Goal: Information Seeking & Learning: Compare options

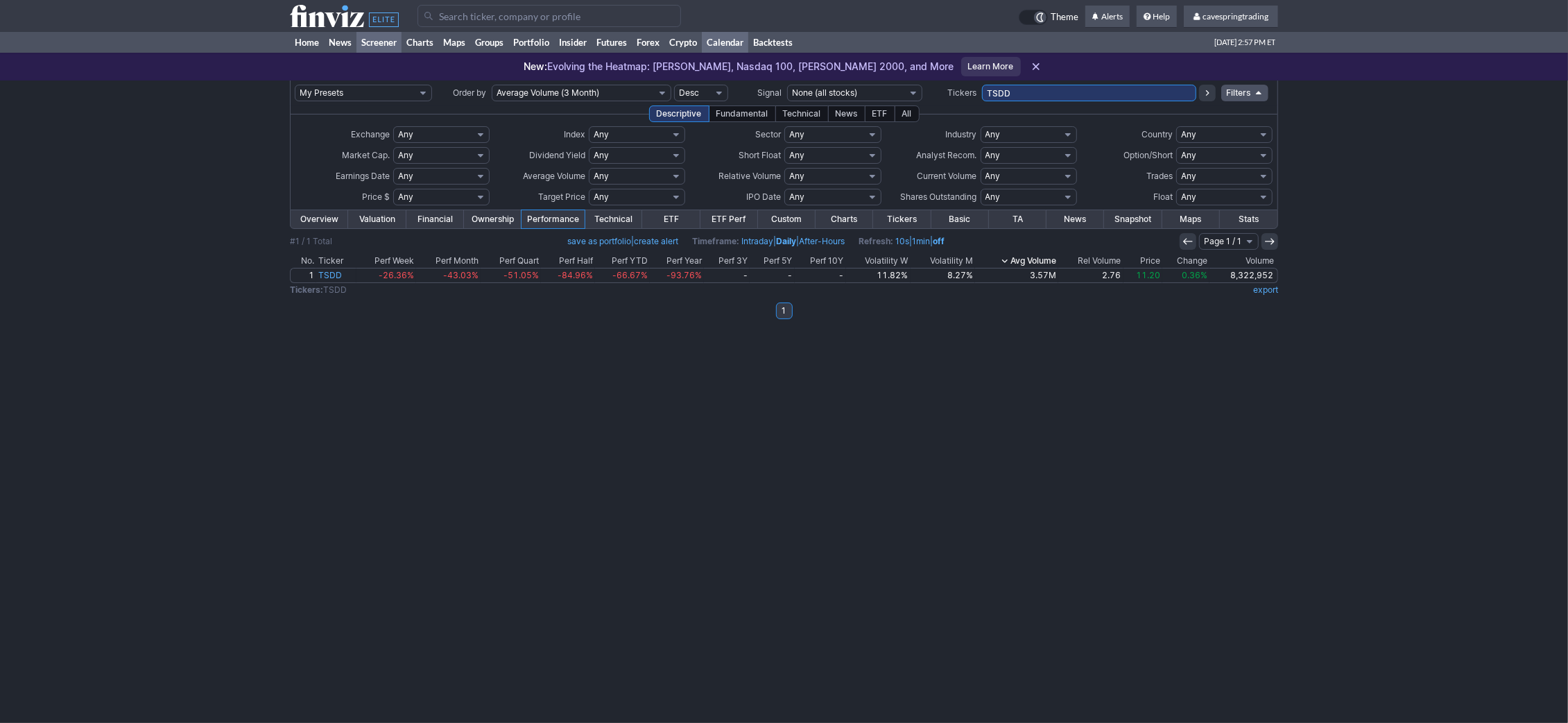
drag, startPoint x: 1000, startPoint y: 100, endPoint x: 726, endPoint y: 42, distance: 280.1
click at [982, 85] on input "TSDD" at bounding box center [1089, 93] width 215 height 17
paste input "HBAN,LQD,IEMG,SPTL,VEA,FNB,RF,KWEB,XLU,AGG,EWJ,EFA,EWZ,IEFA,SLV,SCHF,KEY,IEF,VC…"
type input "HBAN,LQD,IEMG,SPTL,VEA,FNB,RF,KWEB,XLU,AGG,EWJ,EFA,EWZ,IEFA,SLV,SCHF,KEY,IEF,VC…"
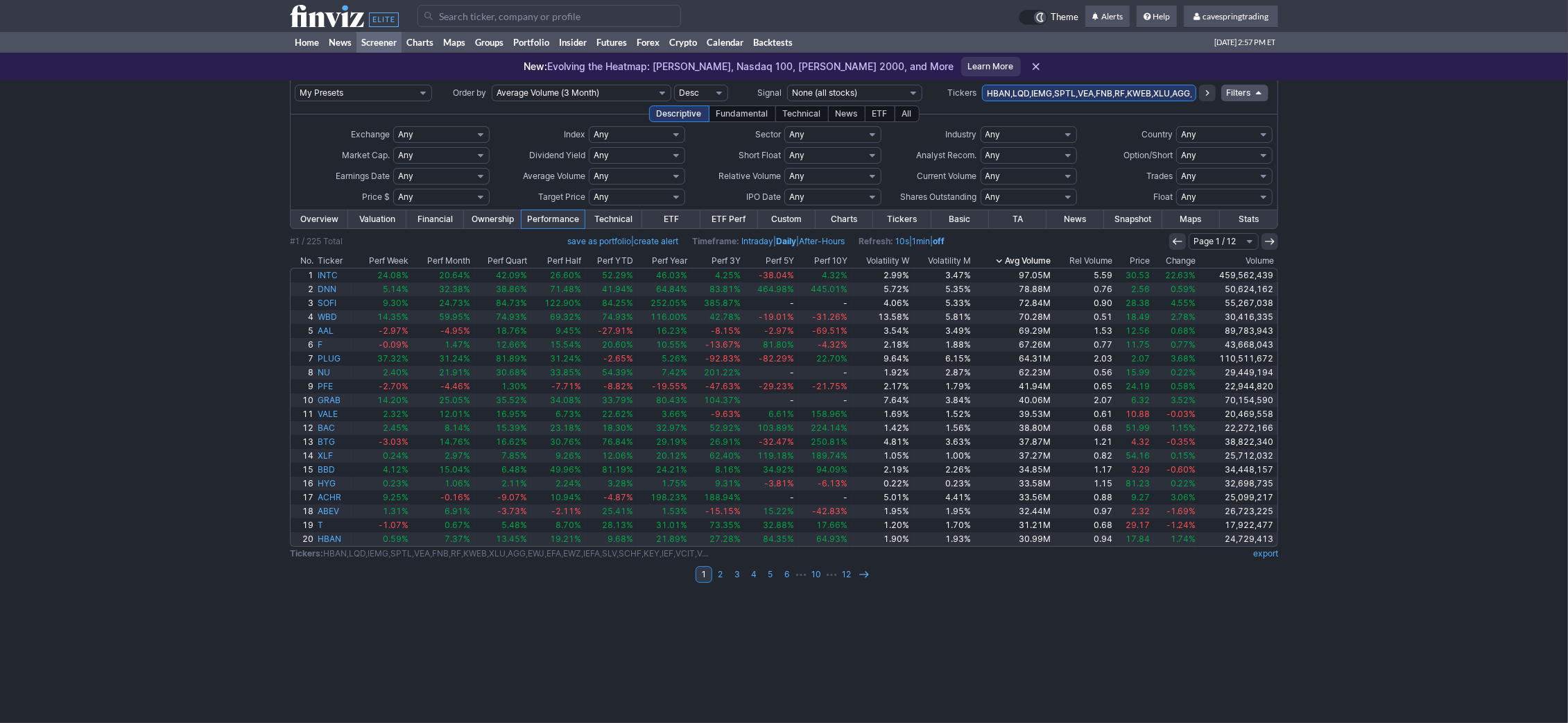
click at [1015, 258] on th "Avg Volume" at bounding box center [1013, 261] width 80 height 14
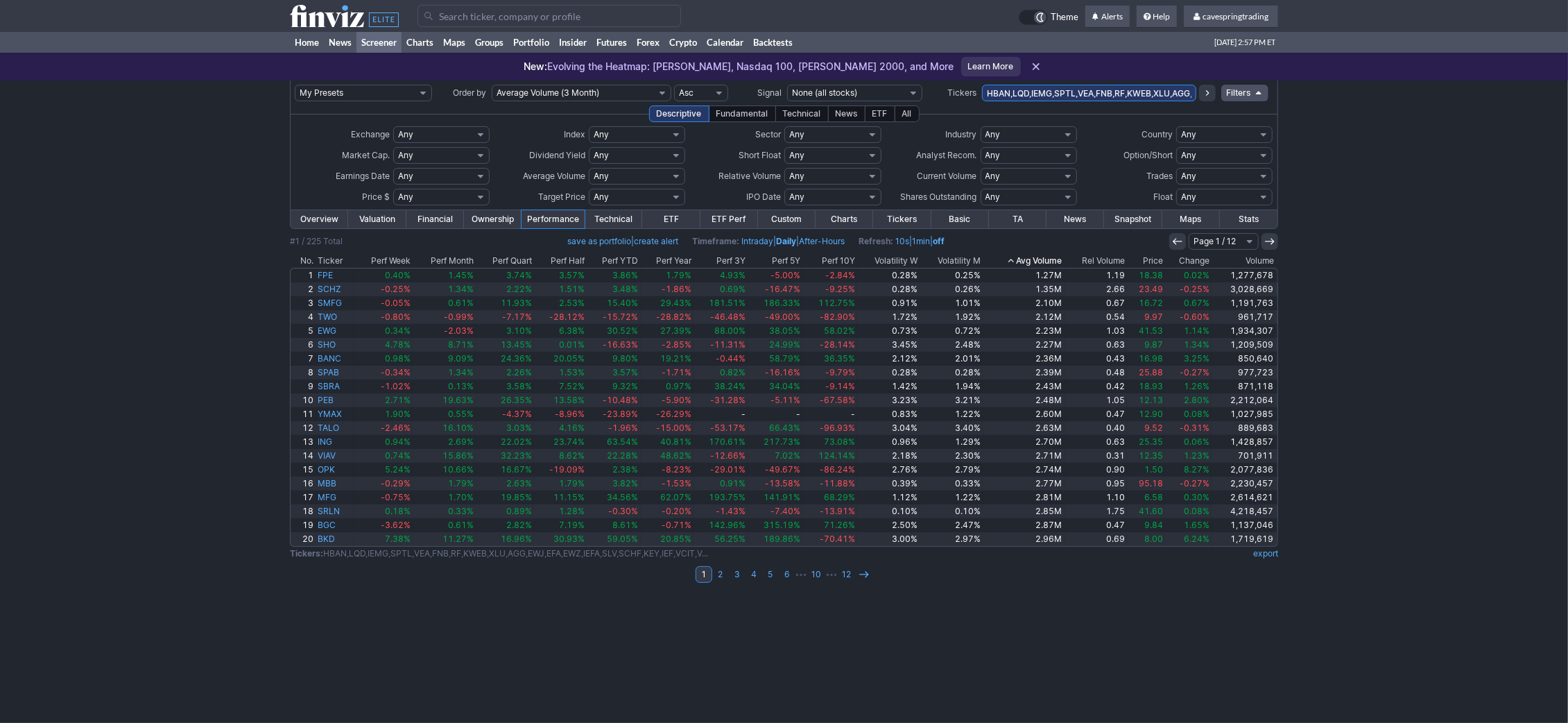
click at [589, 168] on select "Any Under 50K Under 100K Under 500K Under 750K Under 1M Over 50K Over 100K Over…" at bounding box center [637, 176] width 97 height 17
click option "Custom" at bounding box center [0, 0] width 0 height 0
click at [602, 171] on input "text" at bounding box center [603, 176] width 27 height 17
type input "3000"
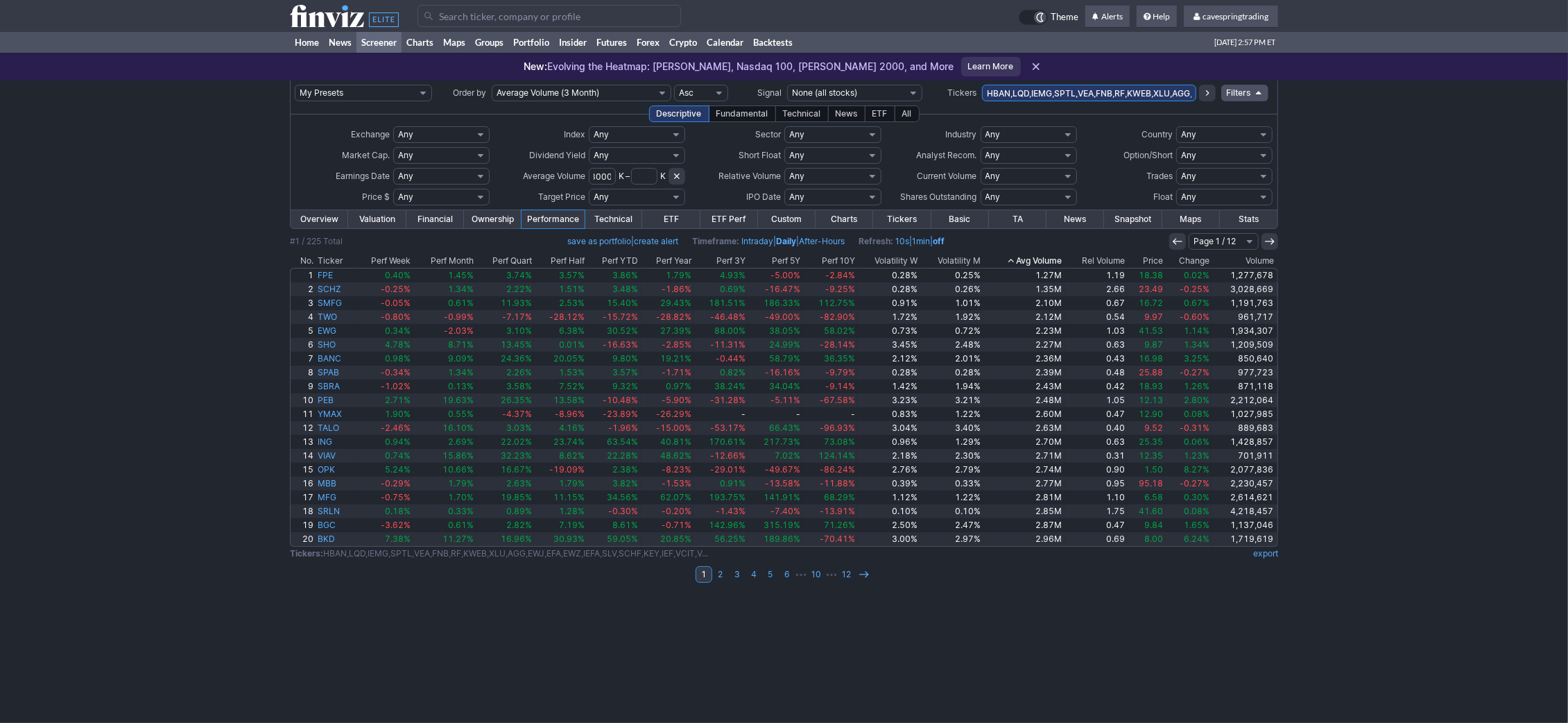
click at [393, 188] on select "Any Under $1 Under $2 Under $3 Under $4 Under $5 Under $7 Under $10 Under $15 U…" at bounding box center [441, 196] width 97 height 17
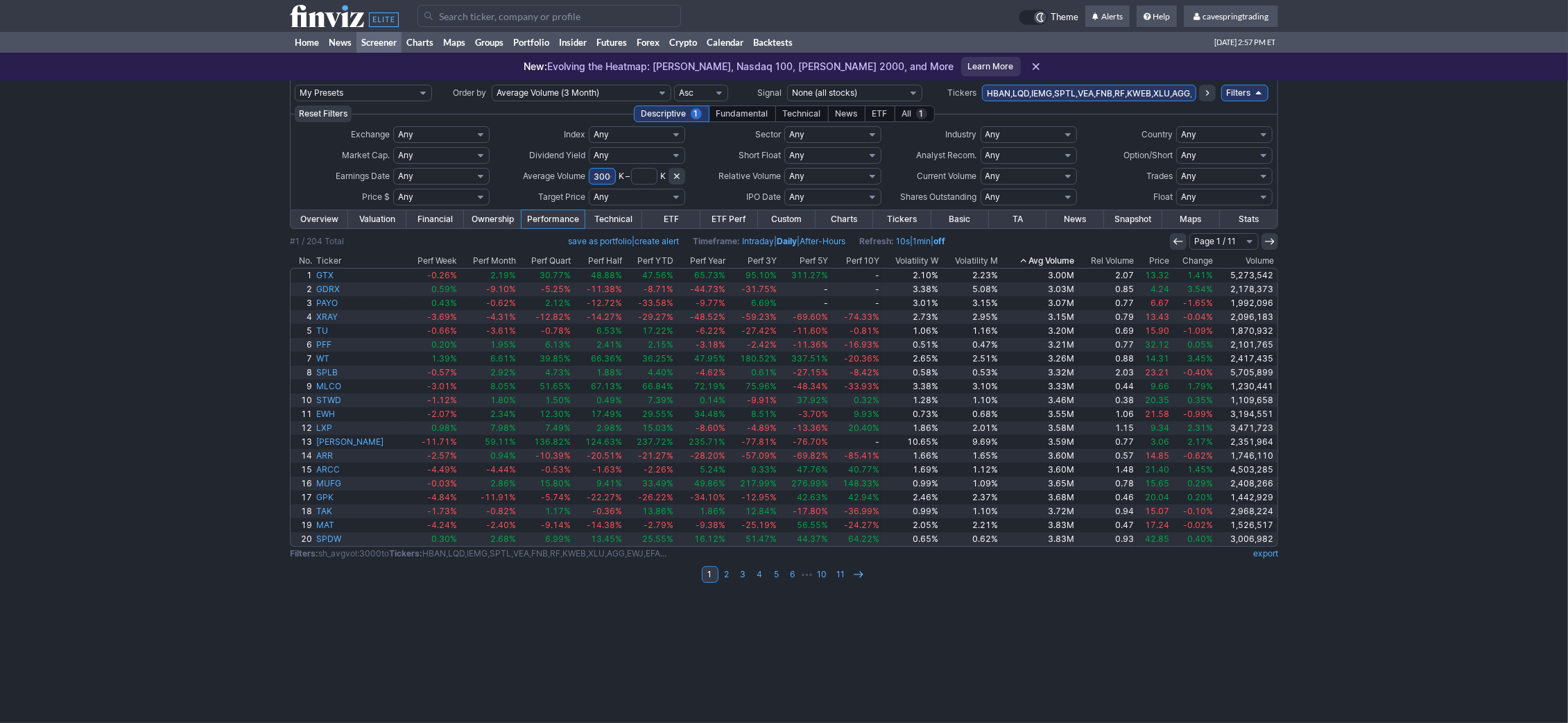
click at [393, 188] on select "Any Under $1 Under $2 Under $3 Under $4 Under $5 Under $7 Under $10 Under $15 U…" at bounding box center [441, 196] width 97 height 17
click option "Custom" at bounding box center [0, 0] width 0 height 0
click at [417, 201] on input "text" at bounding box center [409, 196] width 32 height 17
type input "7"
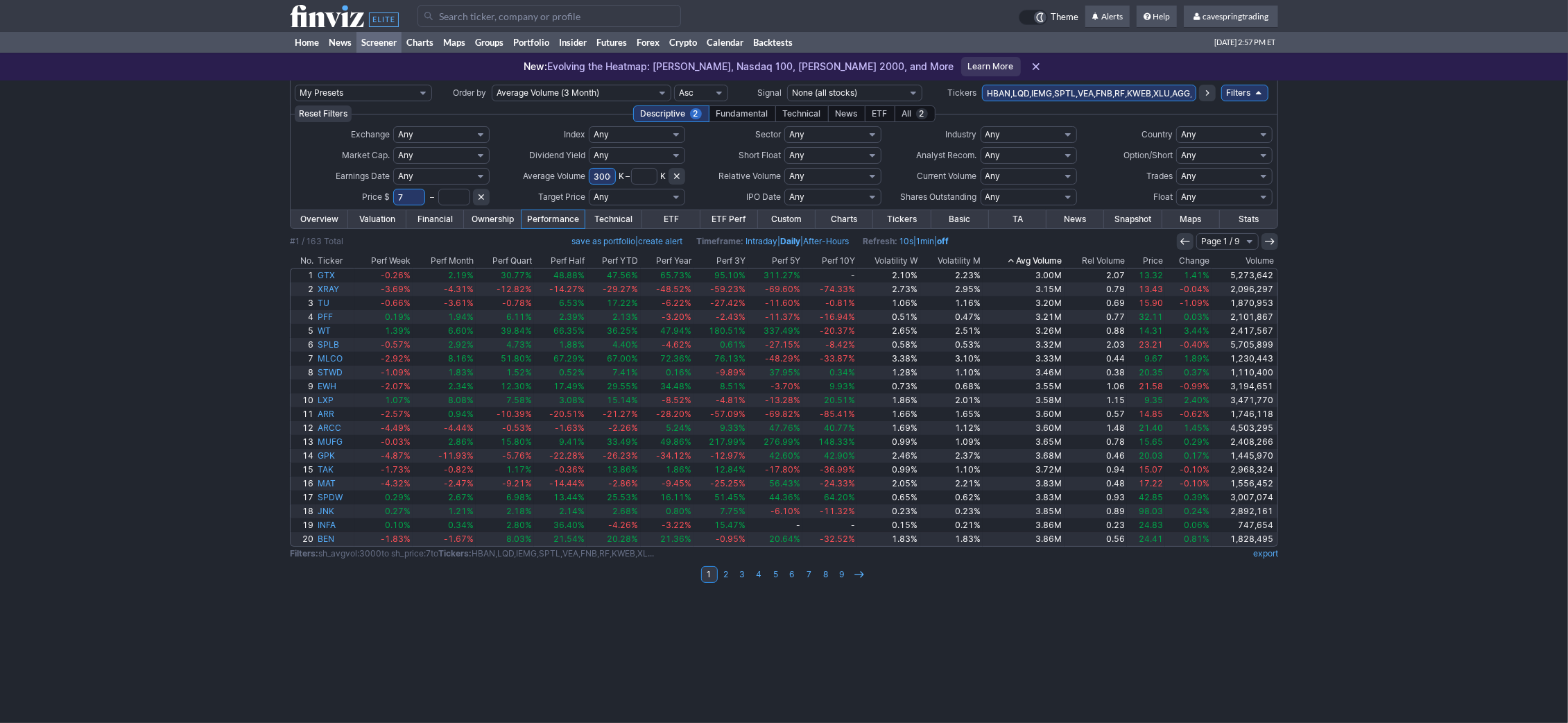
click at [1267, 557] on link "export" at bounding box center [1266, 553] width 25 height 11
click at [313, 223] on link "Overview" at bounding box center [319, 220] width 58 height 18
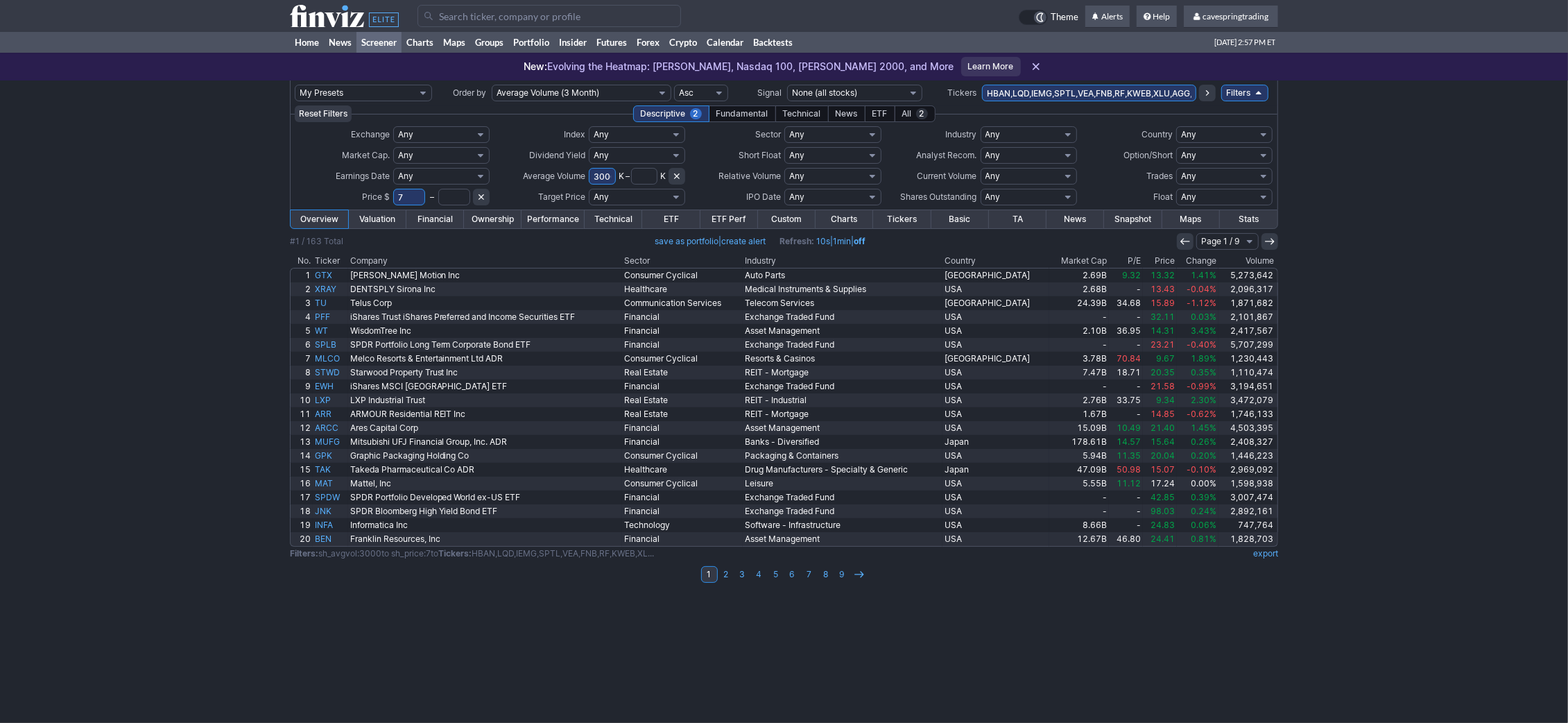
click at [792, 259] on th "Industry" at bounding box center [843, 261] width 200 height 14
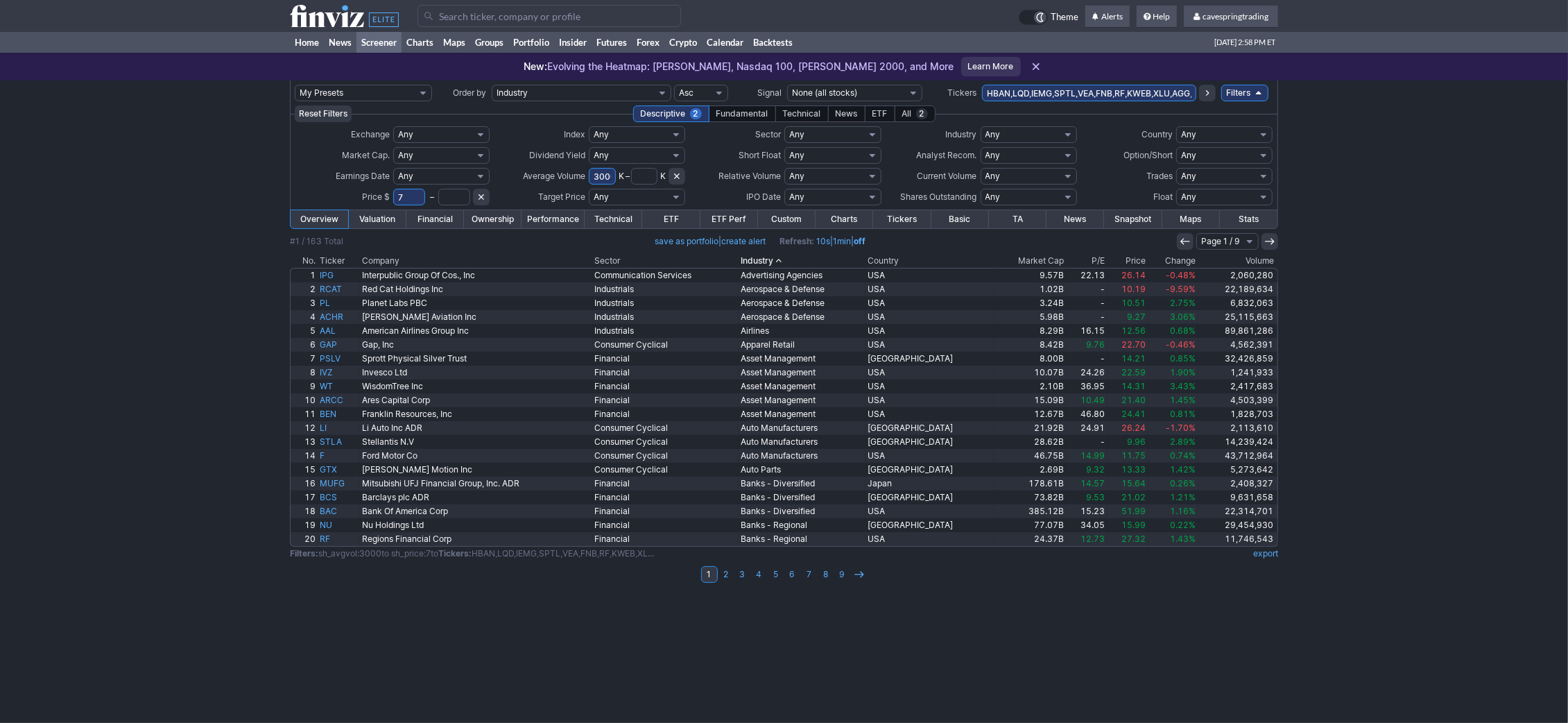
click at [1046, 257] on th "Market Cap" at bounding box center [1031, 261] width 72 height 14
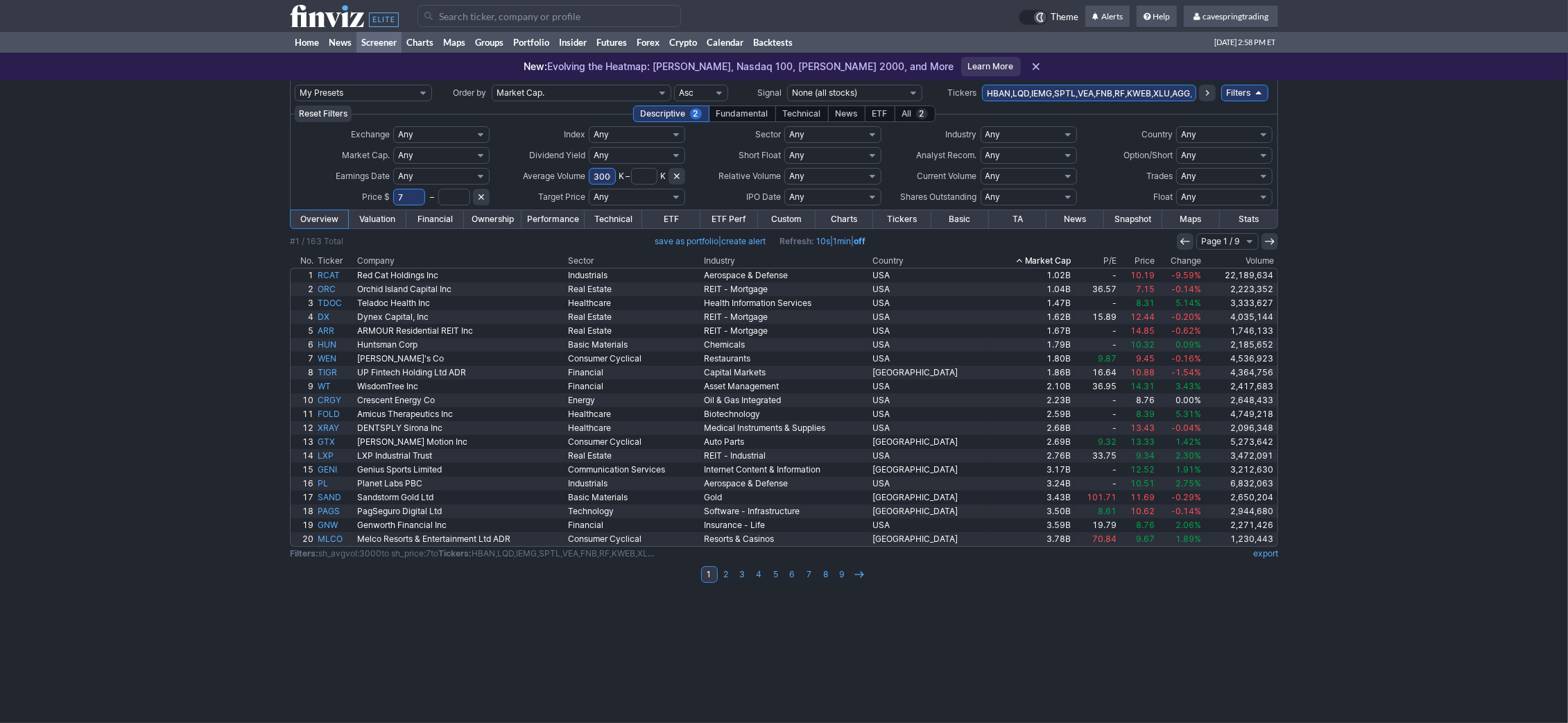
click at [1046, 257] on th "Market Cap" at bounding box center [1032, 261] width 83 height 14
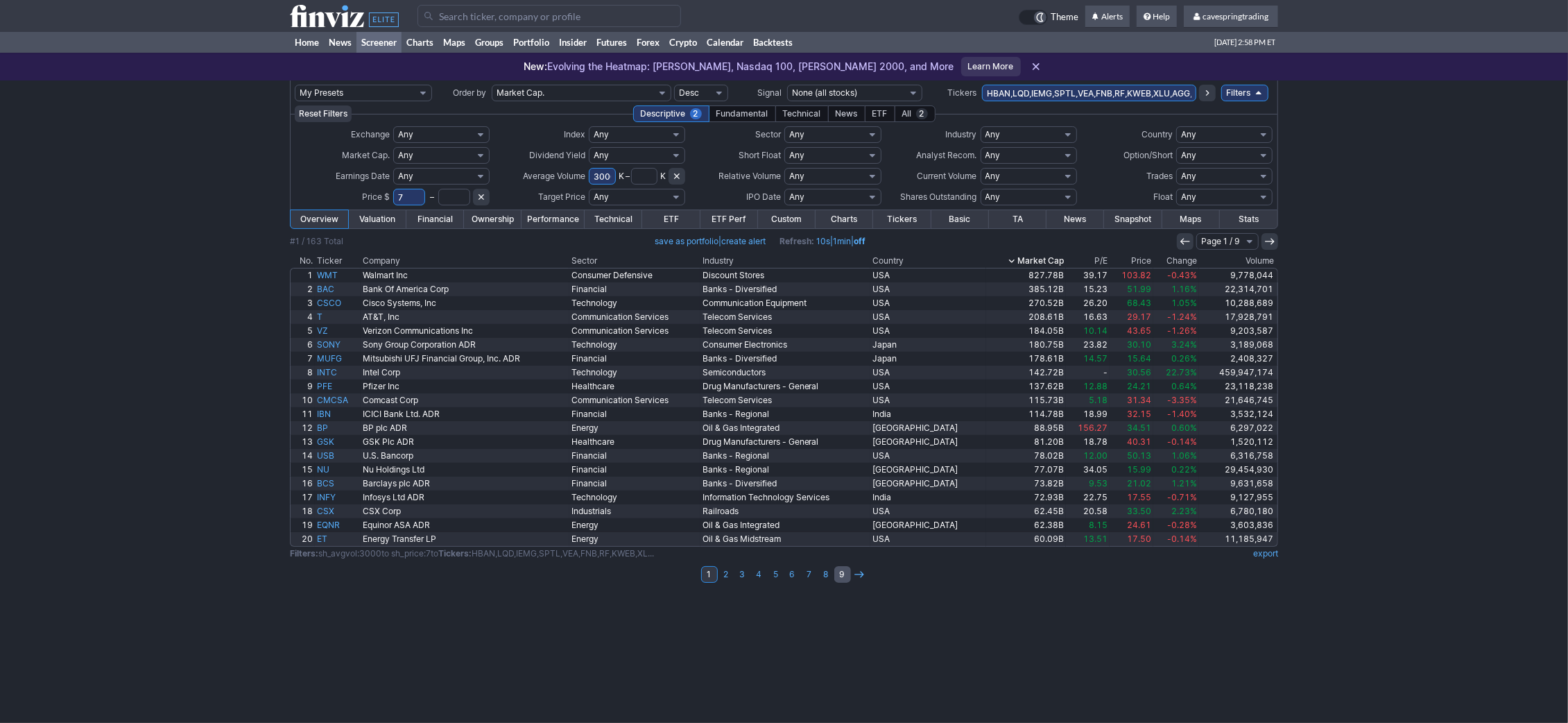
click at [842, 578] on link "9" at bounding box center [843, 574] width 17 height 17
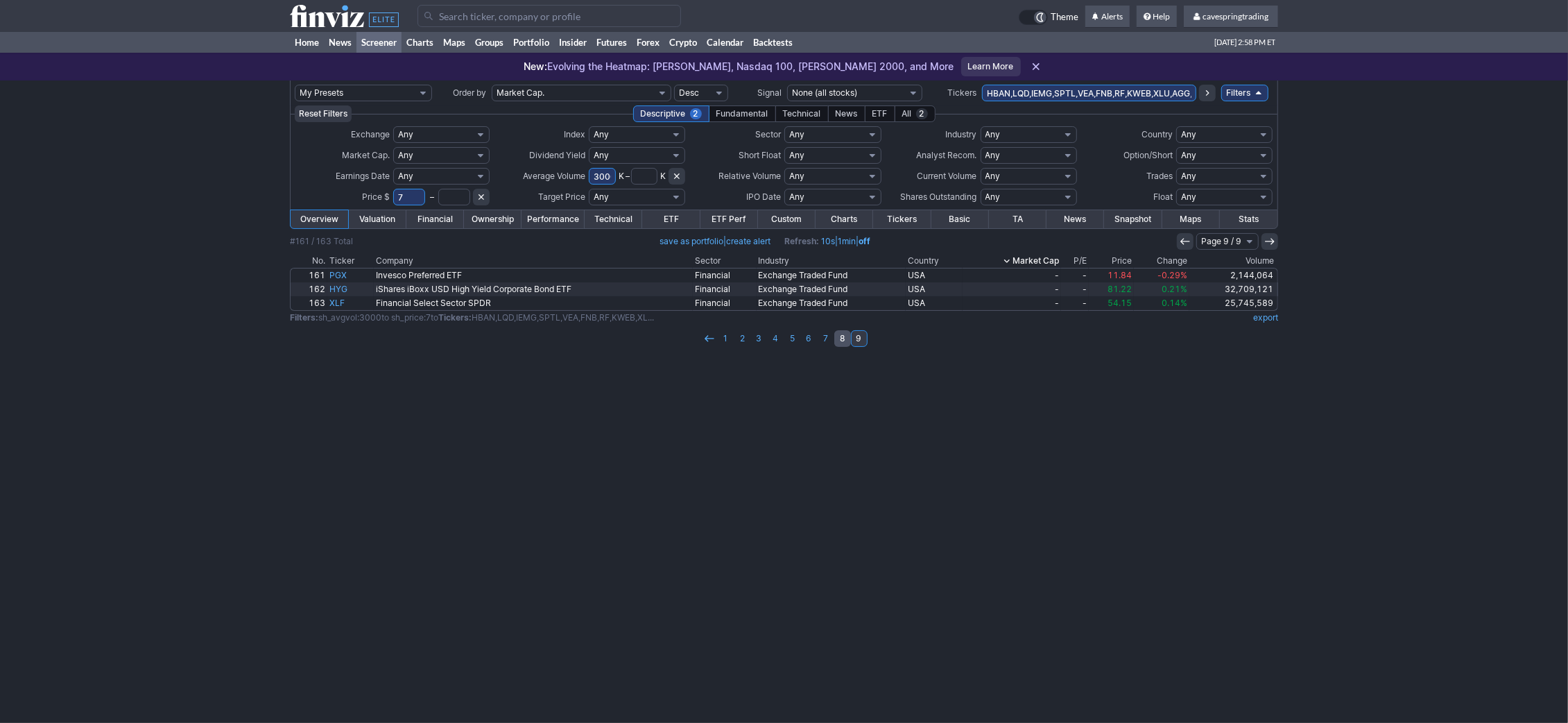
click at [845, 343] on link "8" at bounding box center [843, 339] width 17 height 17
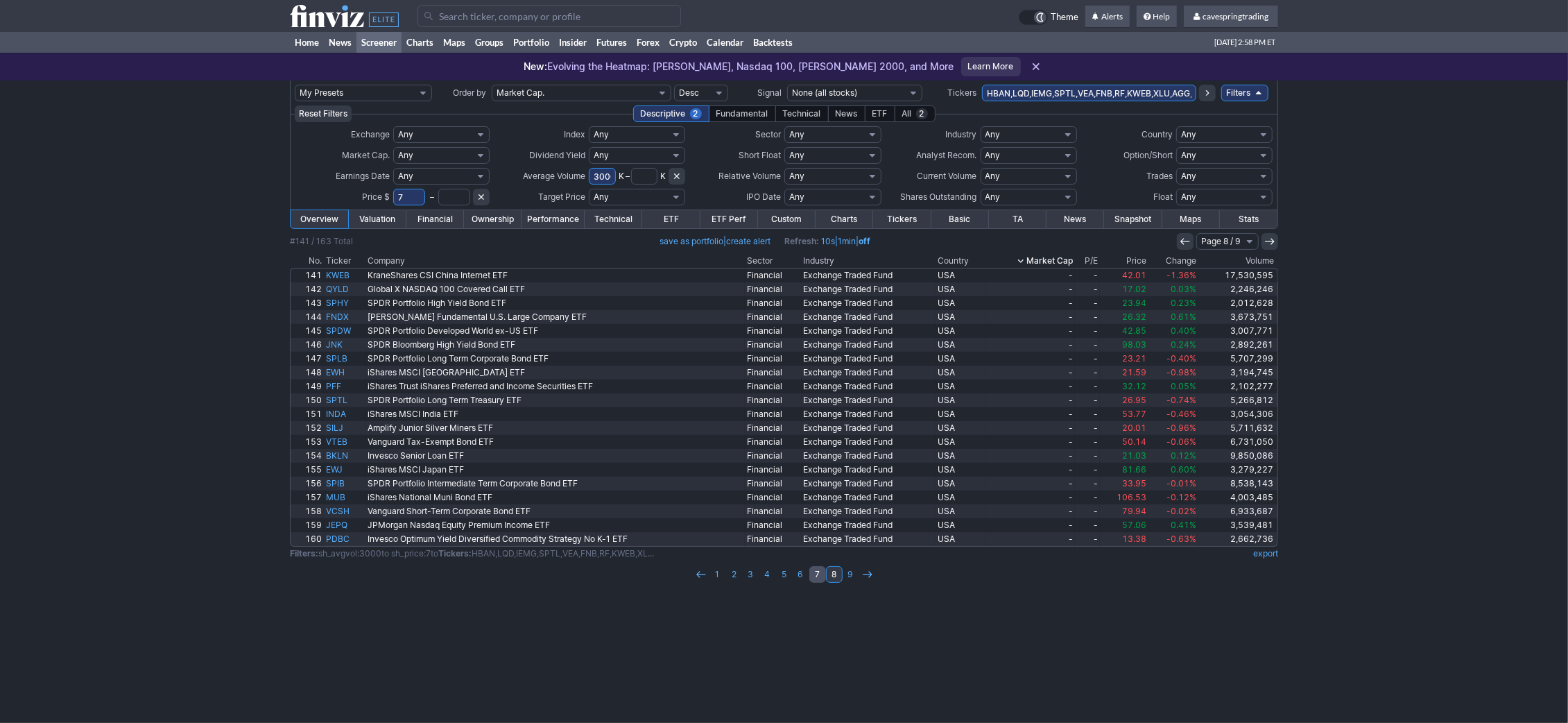
click at [816, 577] on link "7" at bounding box center [817, 574] width 17 height 17
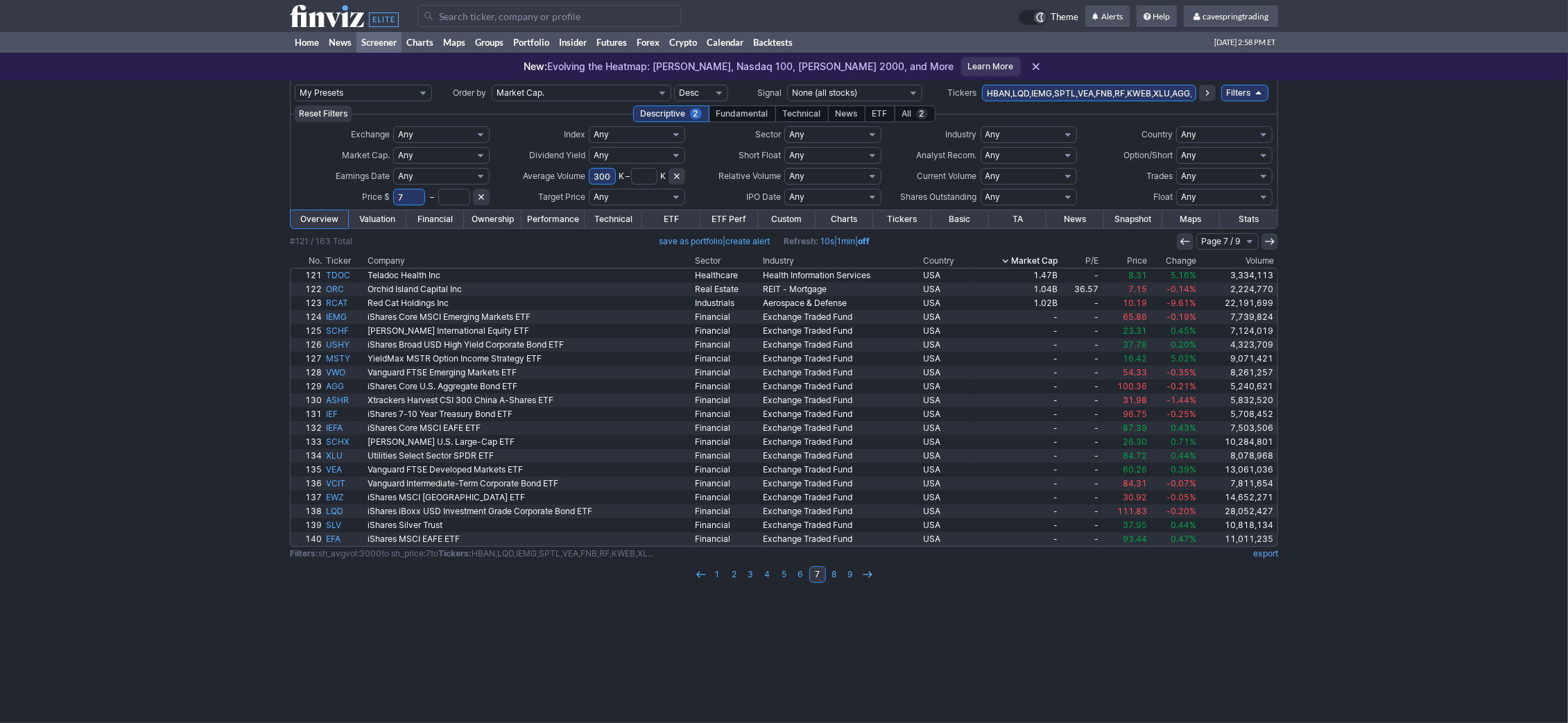
click at [1270, 560] on td "export" at bounding box center [1246, 554] width 63 height 14
click at [1272, 555] on link "export" at bounding box center [1266, 553] width 25 height 11
click at [480, 199] on use at bounding box center [482, 197] width 6 height 6
select select
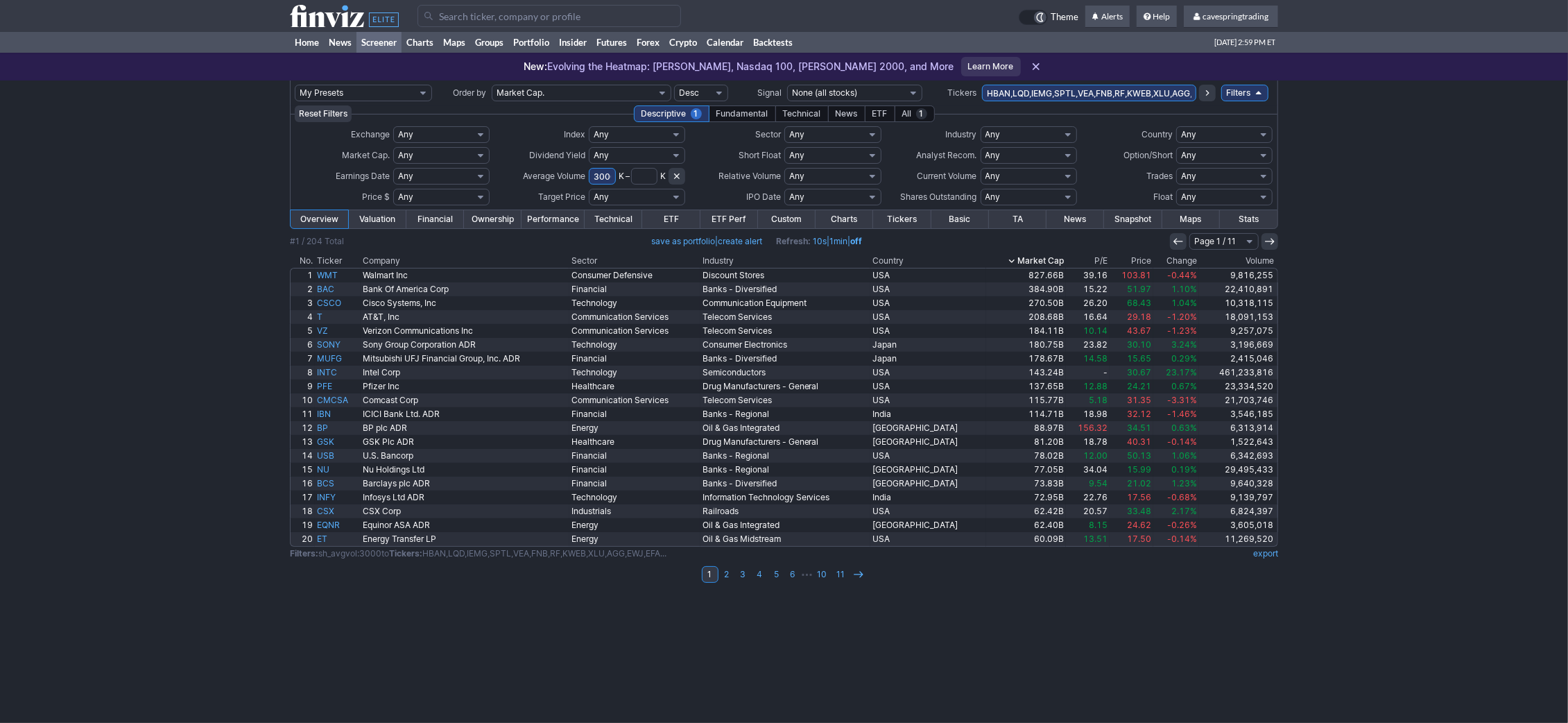
click at [459, 197] on select "Any Under $1 Under $2 Under $3 Under $4 Under $5 Under $7 Under $10 Under $15 U…" at bounding box center [441, 196] width 97 height 17
click at [393, 188] on select "Any Under $1 Under $2 Under $3 Under $4 Under $5 Under $7 Under $10 Under $15 U…" at bounding box center [441, 196] width 97 height 17
select select "u7"
click option "Under $7" at bounding box center [0, 0] width 0 height 0
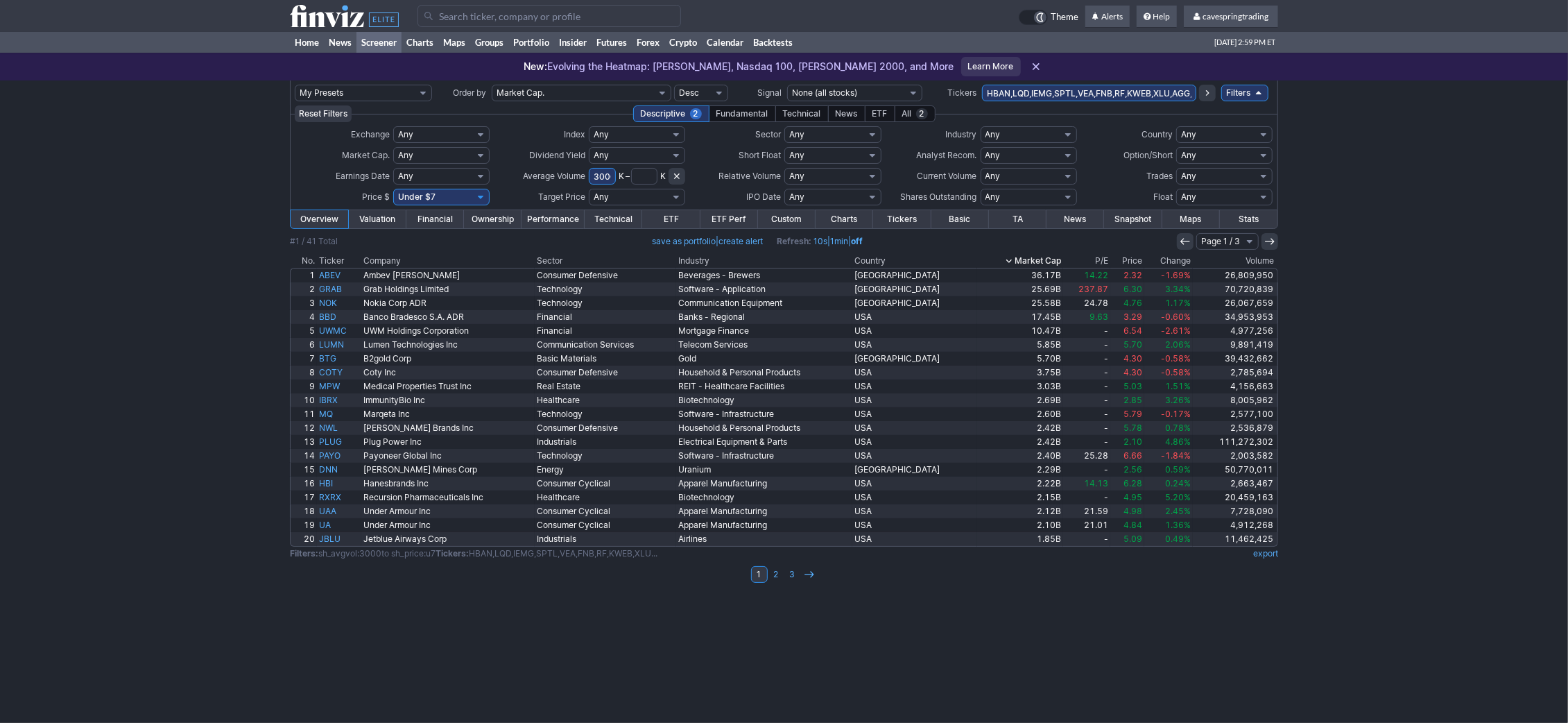
click at [606, 181] on input "3000" at bounding box center [603, 176] width 27 height 17
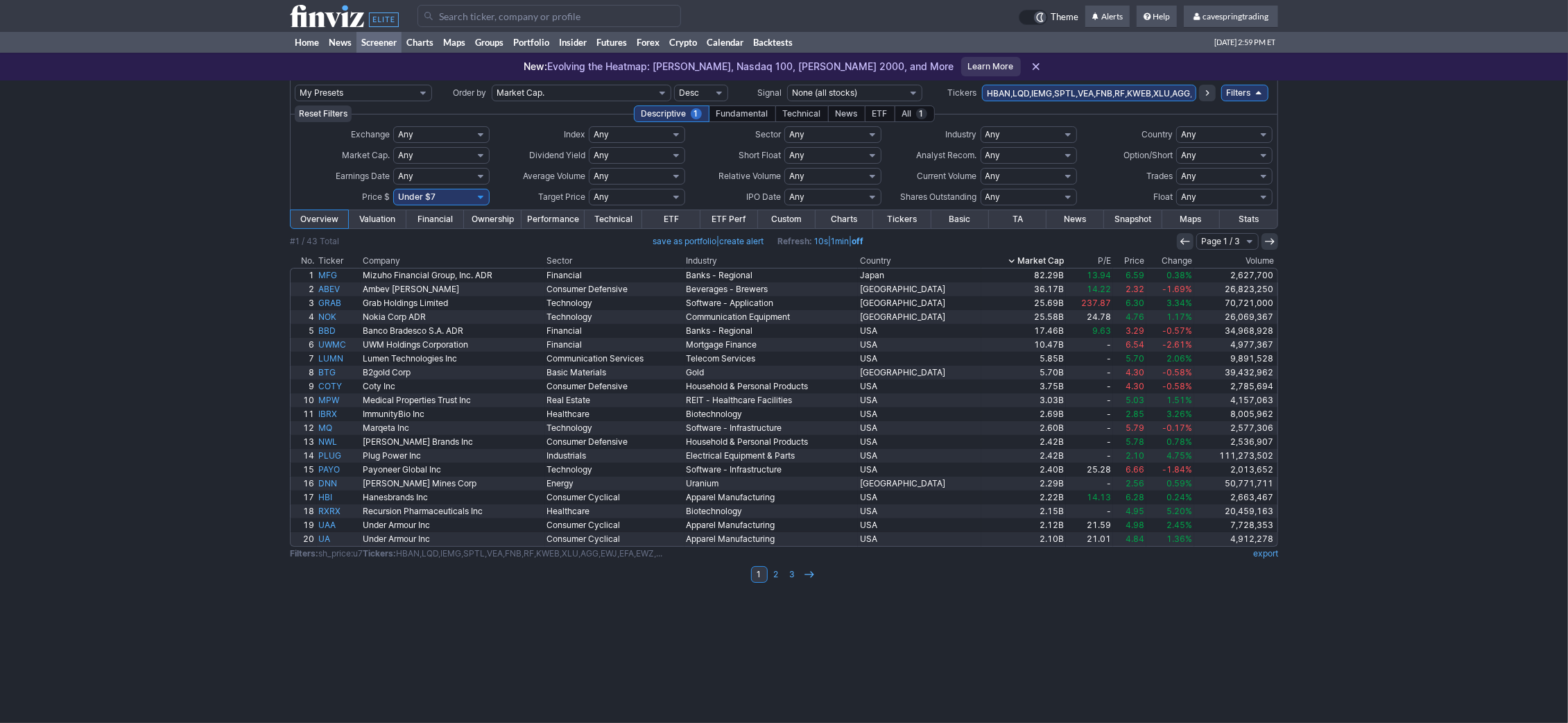
click at [589, 168] on select "Any Under 50K Under 100K Under 500K Under 750K Under 1M Over 50K Over 100K Over…" at bounding box center [637, 176] width 97 height 17
click at [641, 175] on select "Any Under 50K Under 100K Under 500K Under 750K Under 1M Over 50K Over 100K Over…" at bounding box center [637, 176] width 97 height 17
click at [589, 168] on select "Any Under 50K Under 100K Under 500K Under 750K Under 1M Over 50K Over 100K Over…" at bounding box center [637, 176] width 97 height 17
click option "Custom" at bounding box center [0, 0] width 0 height 0
click at [646, 172] on input "text" at bounding box center [645, 176] width 27 height 17
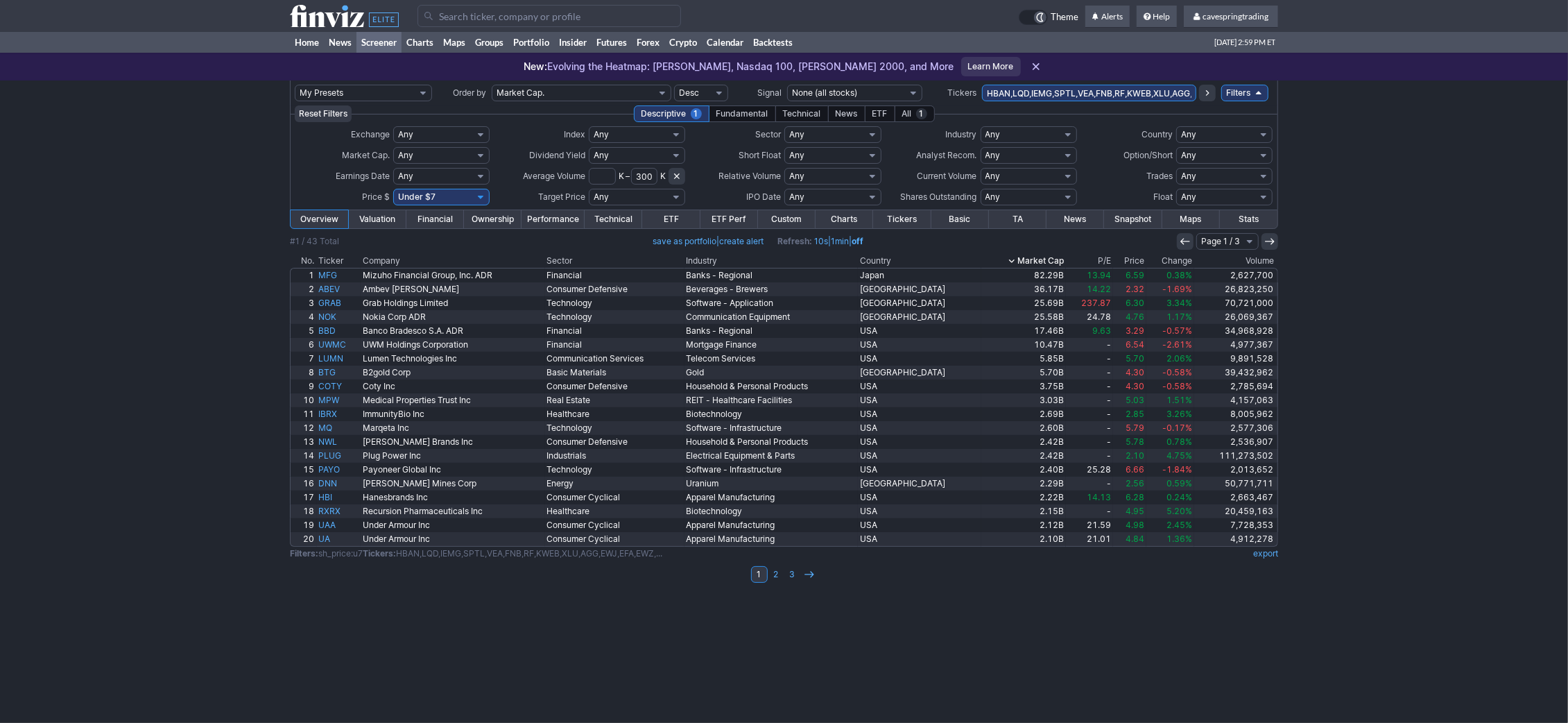
type input "300"
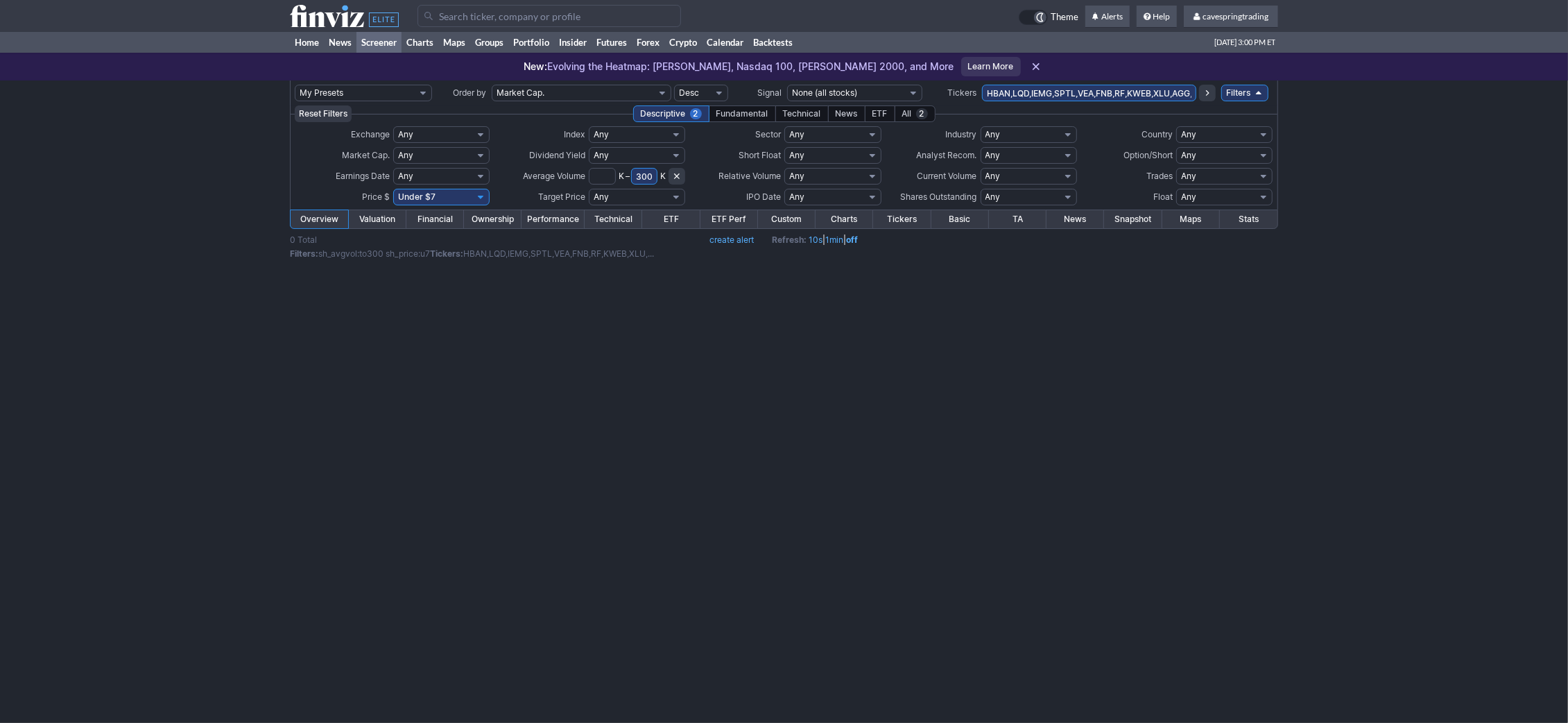
click at [647, 171] on input "300" at bounding box center [645, 176] width 27 height 17
type input "3000"
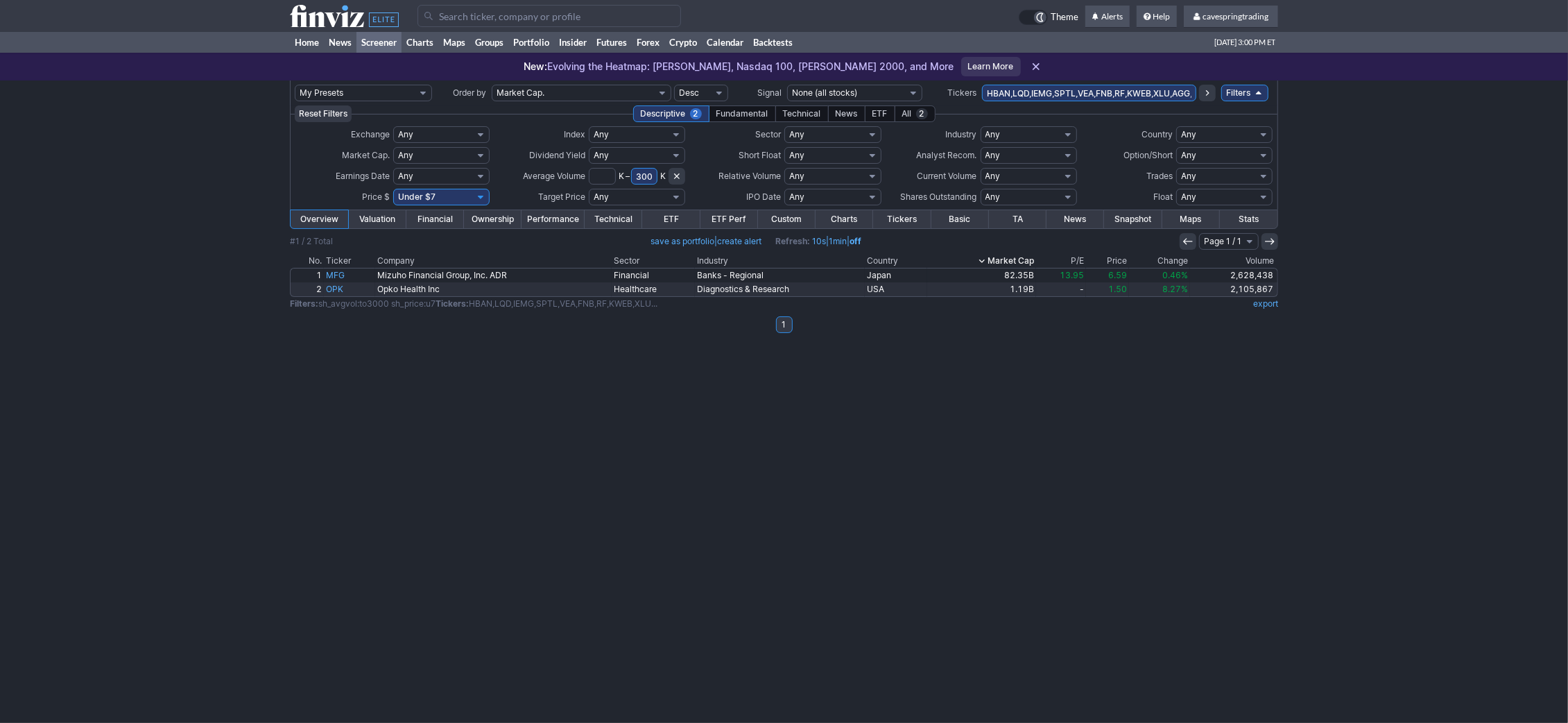
drag, startPoint x: 648, startPoint y: 175, endPoint x: 529, endPoint y: 189, distance: 119.8
click at [631, 184] on input "3000" at bounding box center [645, 176] width 27 height 17
click at [1076, 85] on td "HBAN,LQD,IEMG,SPTL,VEA,FNB,RF,KWEB,XLU,AGG,EWJ,EFA,EWZ,IEFA,SLV,SCHF,KEY,IEF,VC…" at bounding box center [1089, 94] width 215 height 25
click at [1074, 92] on input "HBAN,LQD,IEMG,SPTL,VEA,FNB,RF,KWEB,XLU,AGG,EWJ,EFA,EWZ,IEFA,SLV,SCHF,KEY,IEF,VC…" at bounding box center [1089, 93] width 215 height 17
paste input ","
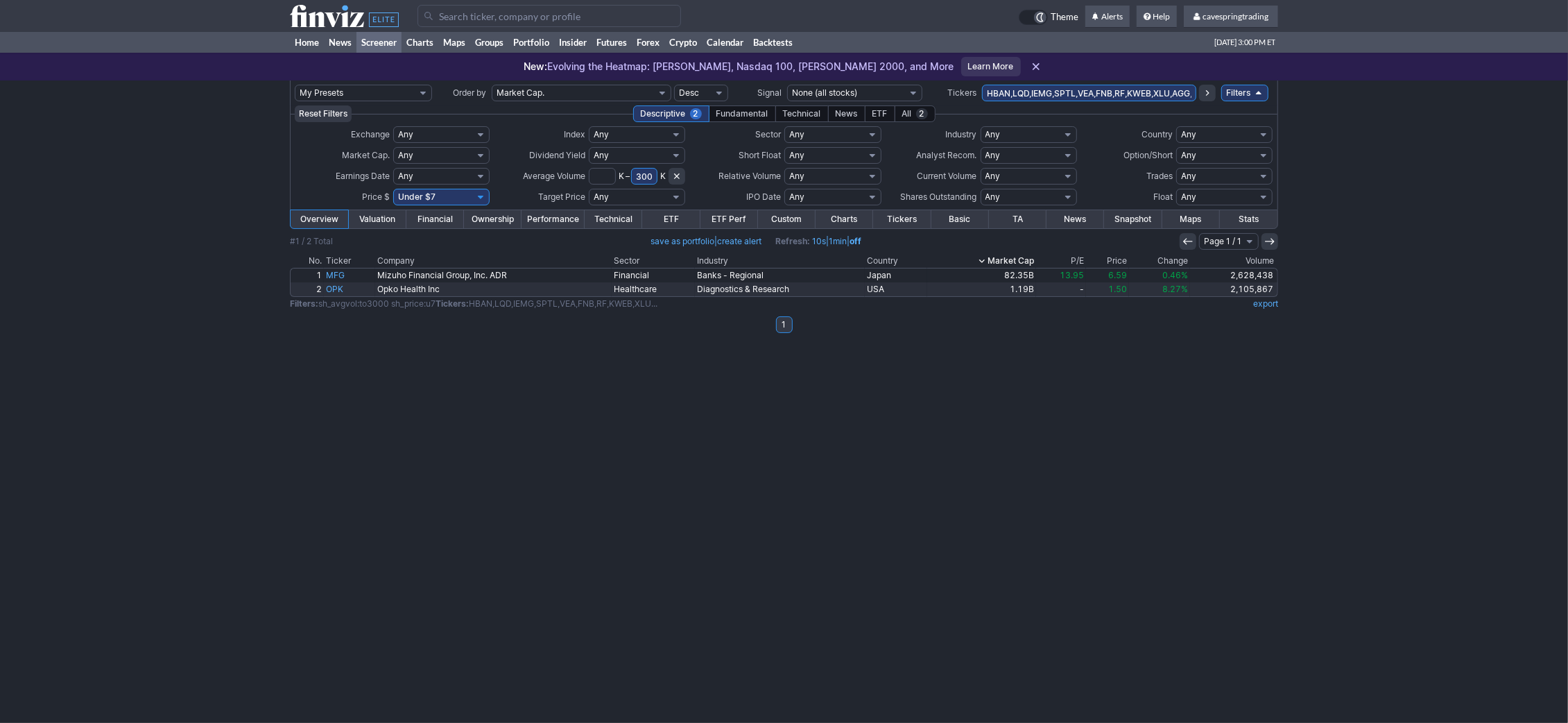
scroll to position [0, 4578]
type input "HBAN,LQD,IEMG,SPTL,VEA,FNB,RF,KWEB,XLU,AGG,EWJ,EFA,EWZ,IEFA,SLV,SCHF,KEY,IEF,VC…"
click at [393, 188] on select "Any Under $1 Under $2 Under $3 Under $4 Under $5 Under $7 Under $10 Under $15 U…" at bounding box center [441, 196] width 97 height 17
click at [460, 197] on select "Any Under $1 Under $2 Under $3 Under $4 Under $5 Under $7 Under $10 Under $15 U…" at bounding box center [441, 196] width 97 height 17
click at [393, 188] on select "Any Under $1 Under $2 Under $3 Under $4 Under $5 Under $7 Under $10 Under $15 U…" at bounding box center [441, 196] width 97 height 17
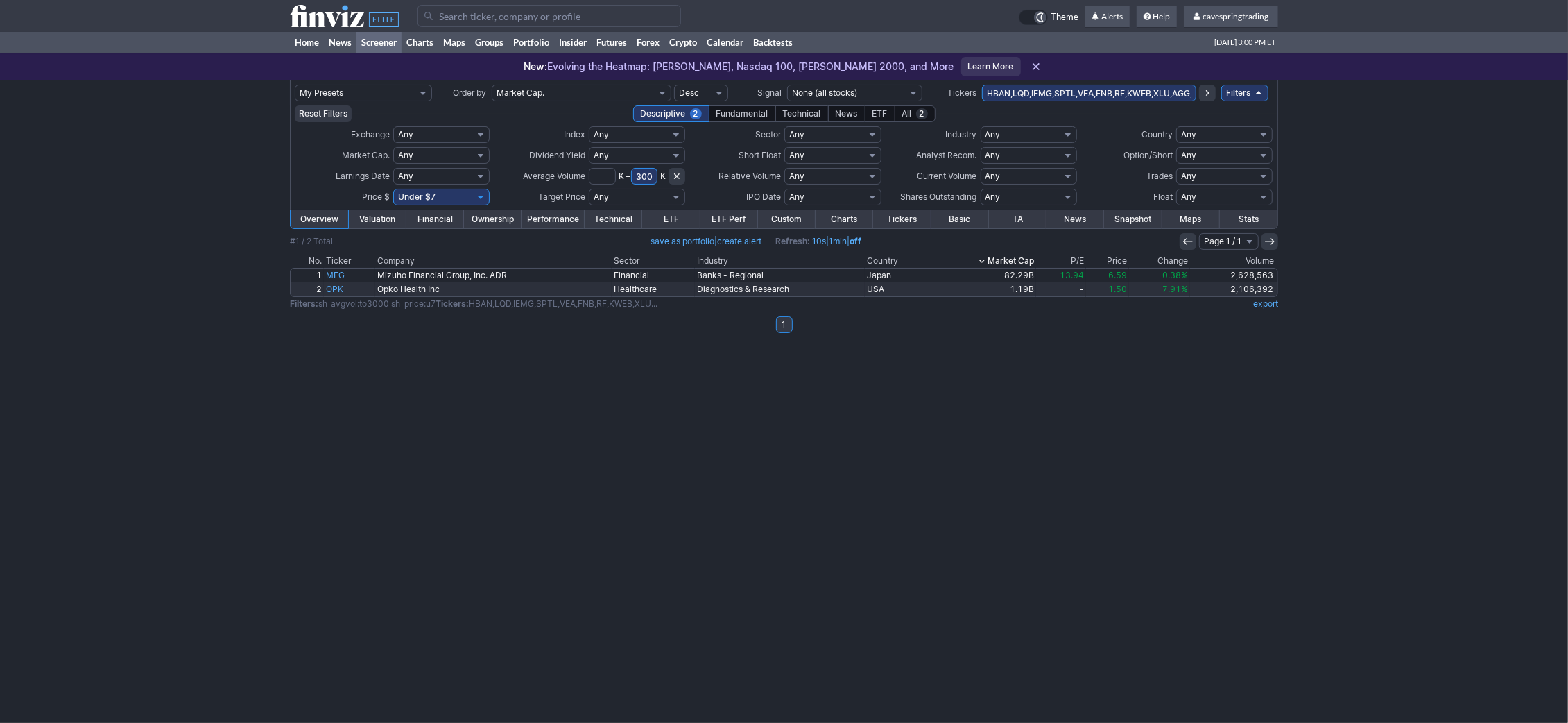
select select
click option "Any" at bounding box center [0, 0] width 0 height 0
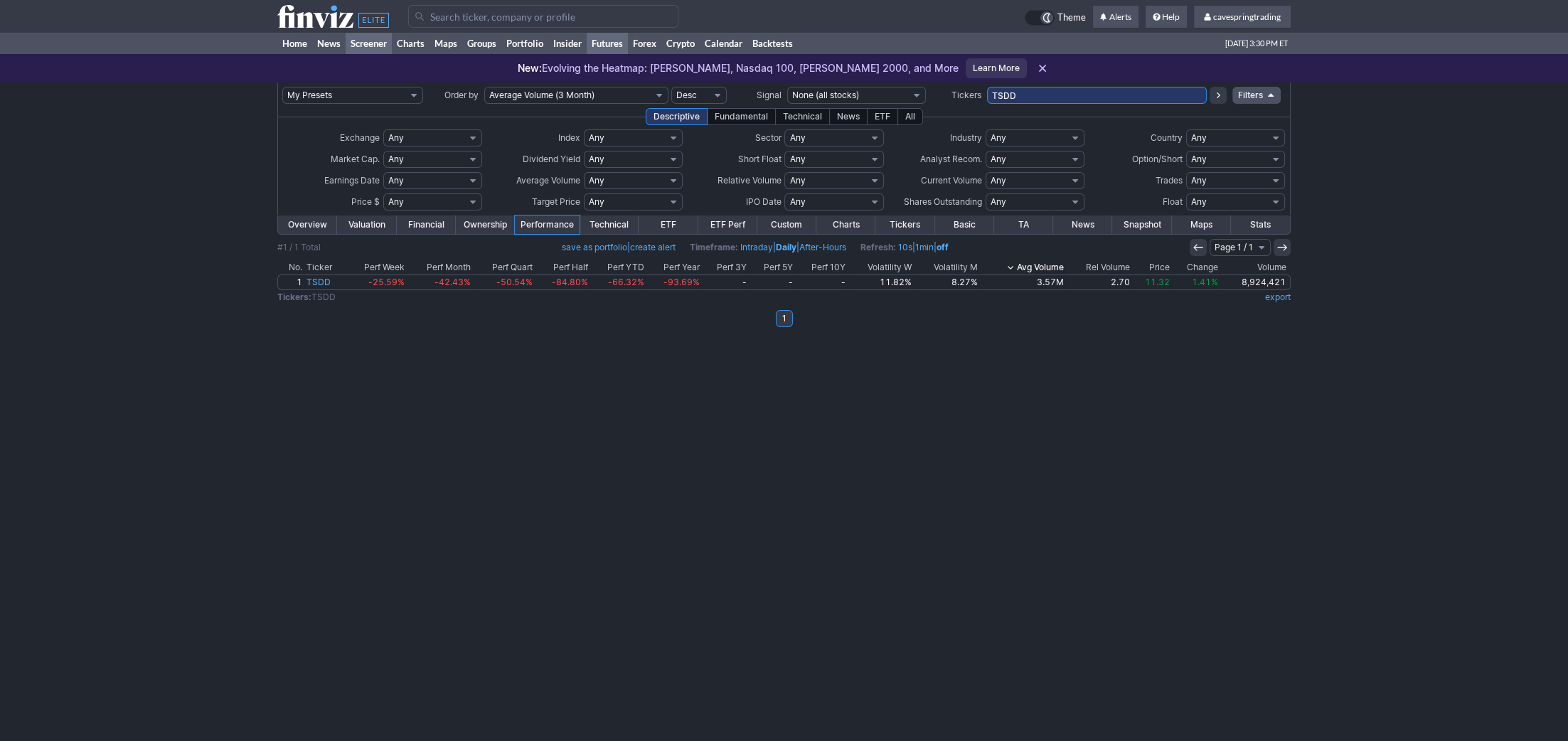
click at [987, 87] on input "TSDD" at bounding box center [1097, 95] width 220 height 17
type input "evgo"
click at [1044, 89] on input "EVGO" at bounding box center [1097, 95] width 220 height 17
type input "EVGO,nuvb,payo,mpw,coty,lxp,alit"
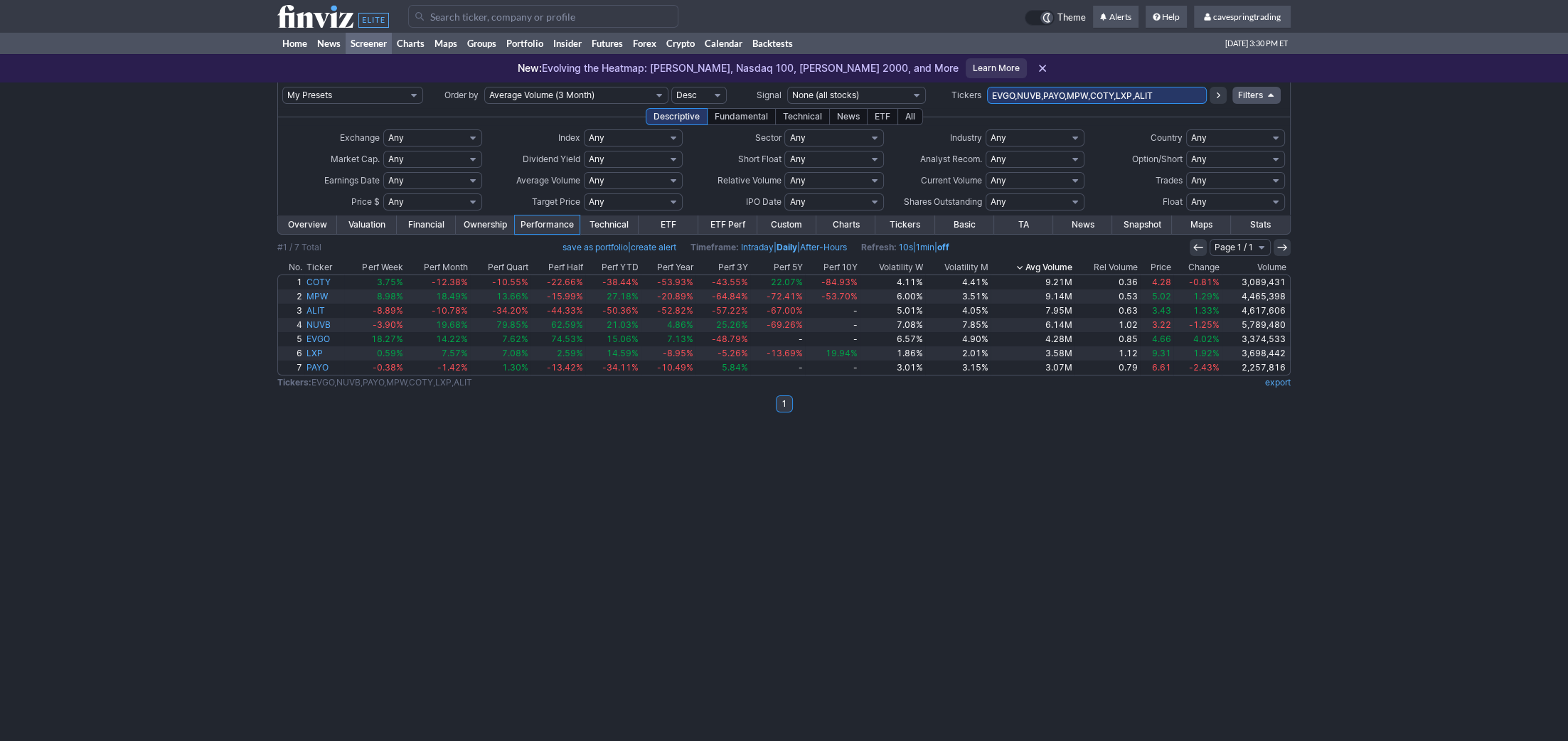
click at [1162, 270] on th "Price" at bounding box center [1156, 267] width 33 height 14
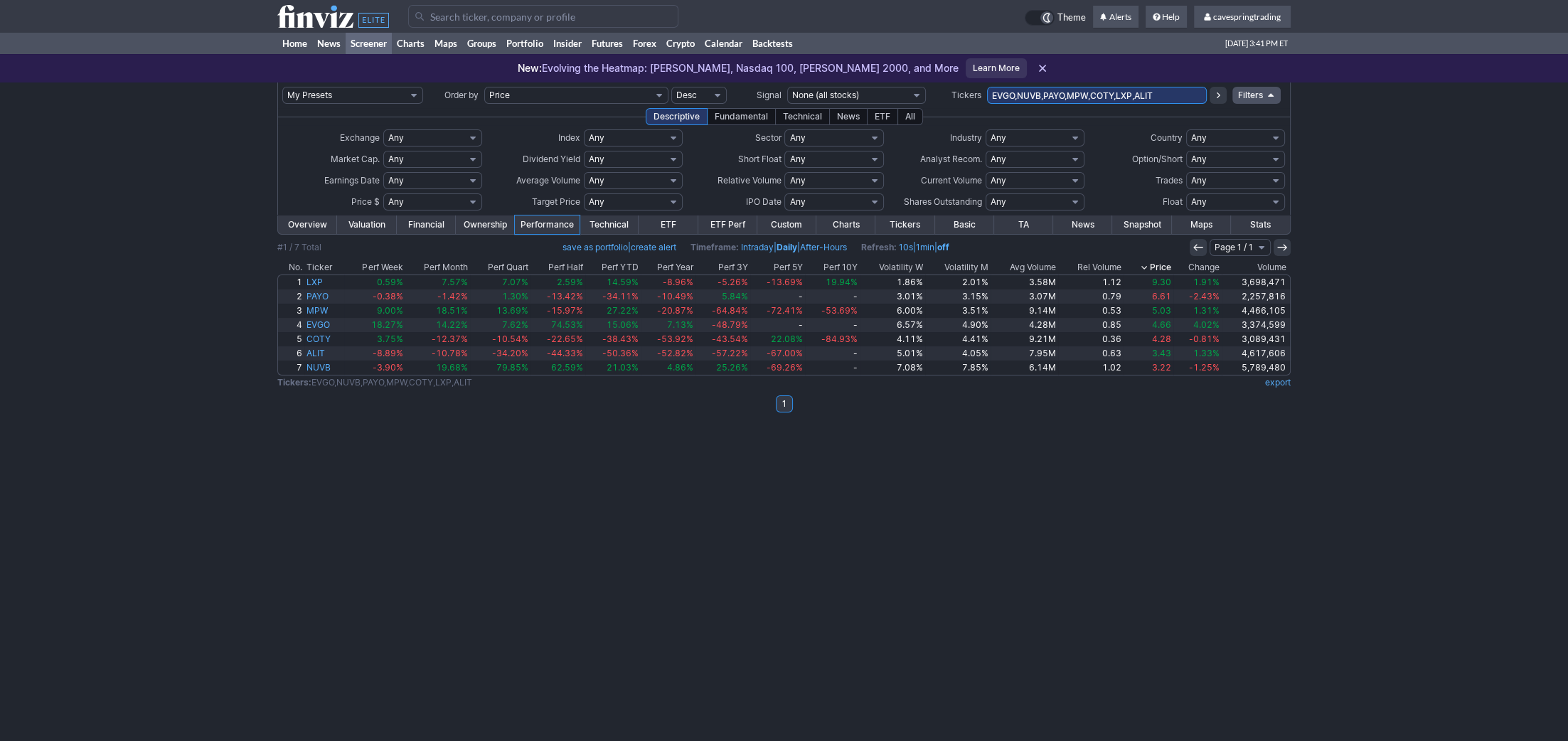
click at [888, 598] on div "My Presets -Save Screen -Edit Screens s: RATIO USE s: RATIO s: stock screen s: …" at bounding box center [784, 412] width 1568 height 659
